Goal: Task Accomplishment & Management: Manage account settings

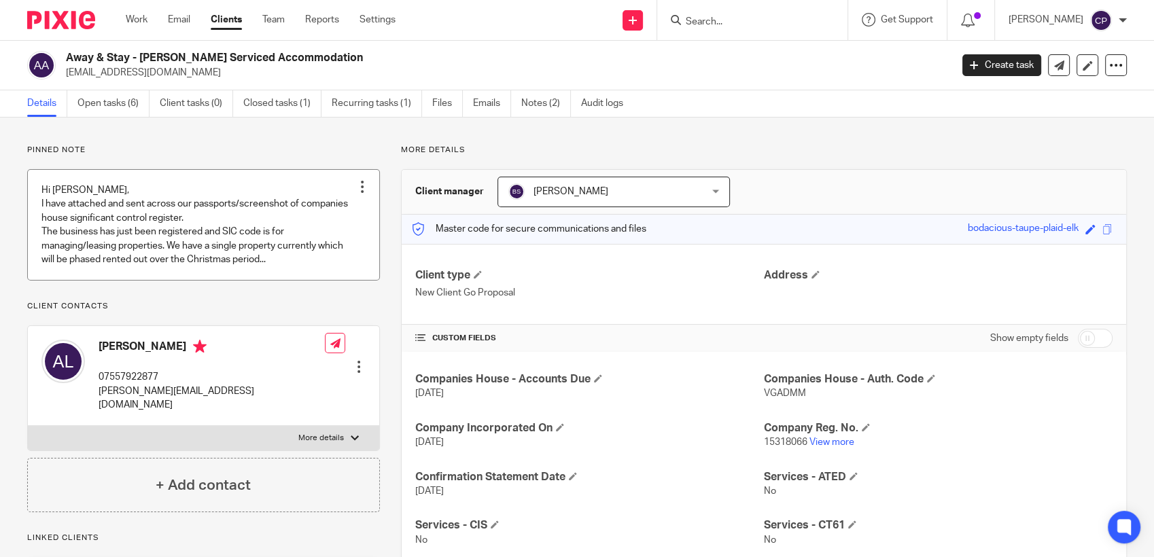
click at [357, 188] on div at bounding box center [362, 187] width 14 height 14
click at [357, 182] on div at bounding box center [362, 187] width 14 height 14
click at [357, 185] on div at bounding box center [362, 187] width 14 height 14
click at [355, 361] on div at bounding box center [359, 367] width 14 height 14
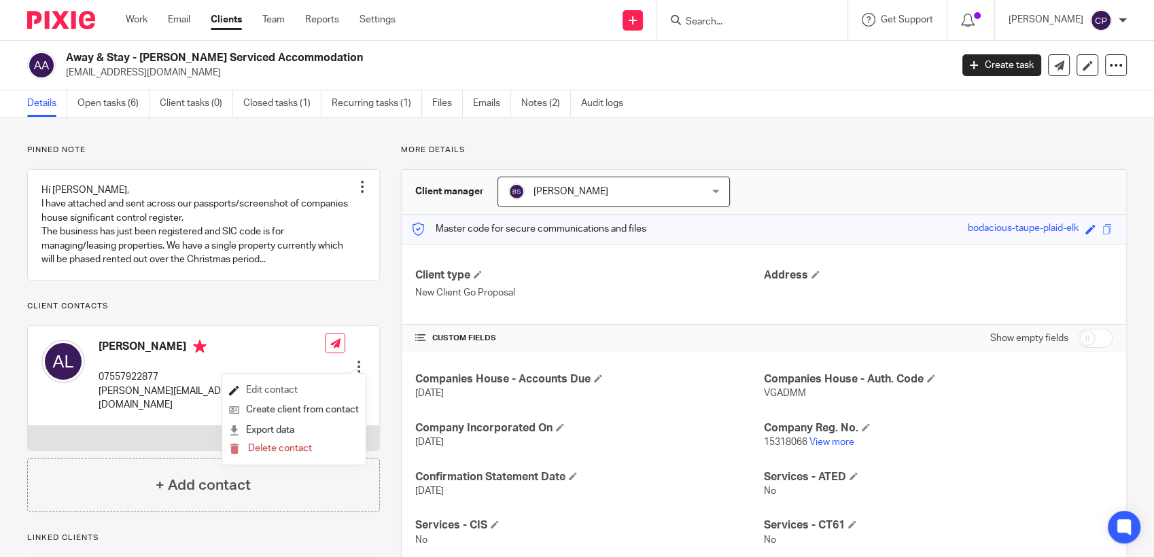
click at [281, 388] on link "Edit contact" at bounding box center [294, 390] width 130 height 20
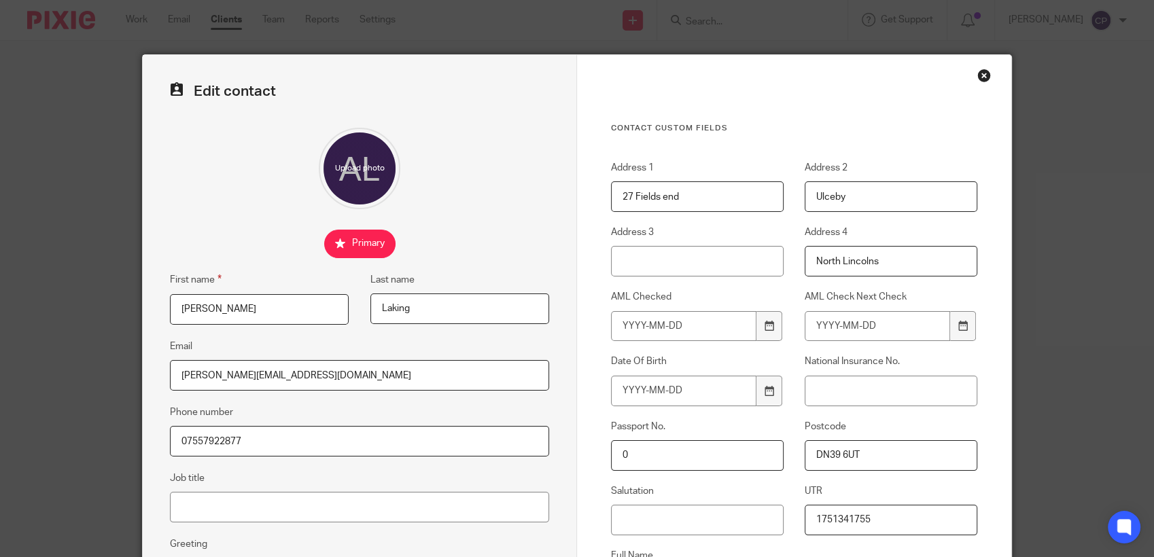
click at [877, 261] on input "North Lincolns" at bounding box center [890, 261] width 173 height 31
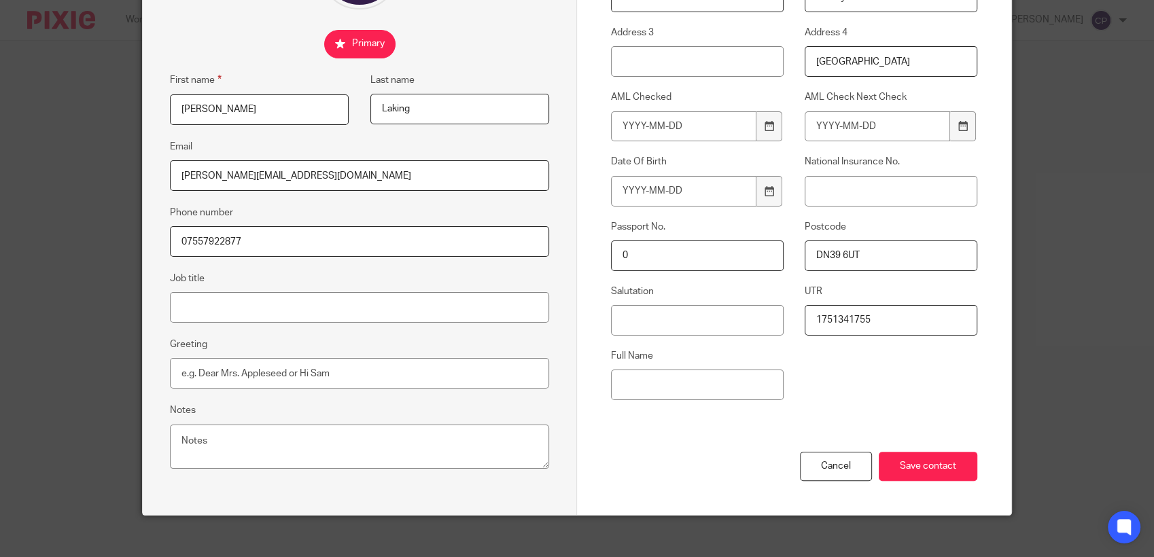
scroll to position [211, 0]
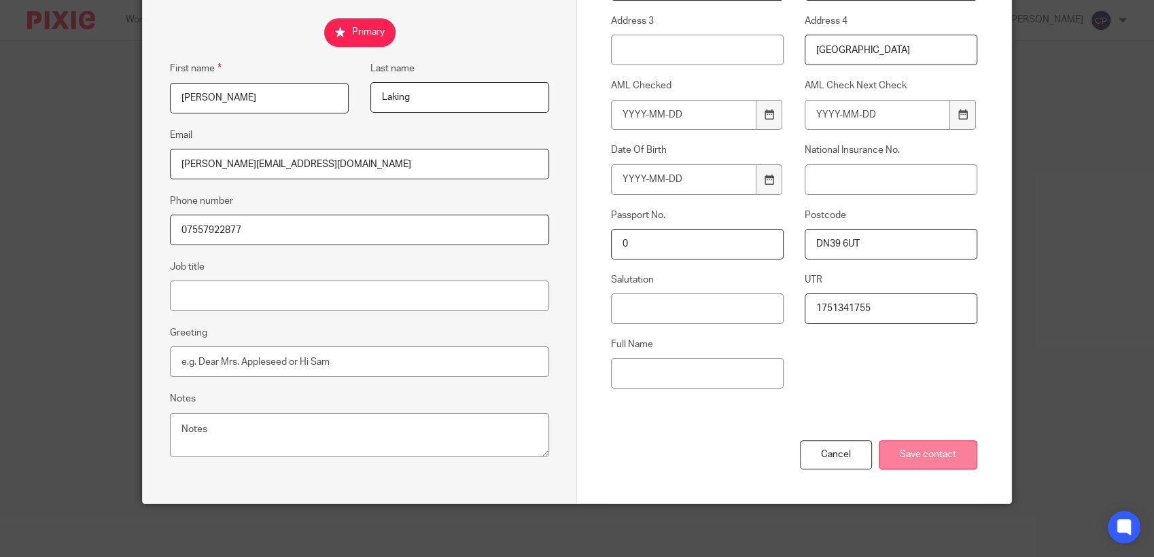
type input "North Lincolnshire"
click at [915, 461] on input "Save contact" at bounding box center [927, 454] width 99 height 29
click at [906, 462] on input "Save contact" at bounding box center [927, 454] width 99 height 29
